Goal: Browse casually: Explore the website without a specific task or goal

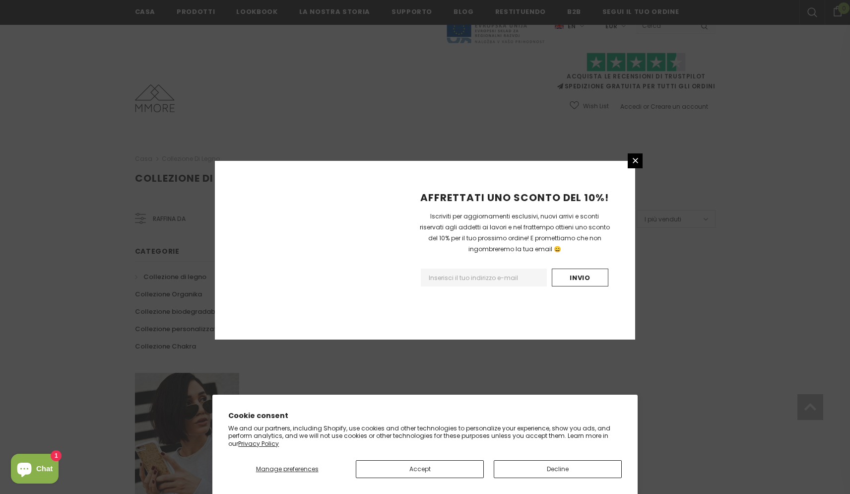
scroll to position [524, 0]
